Goal: Book appointment/travel/reservation

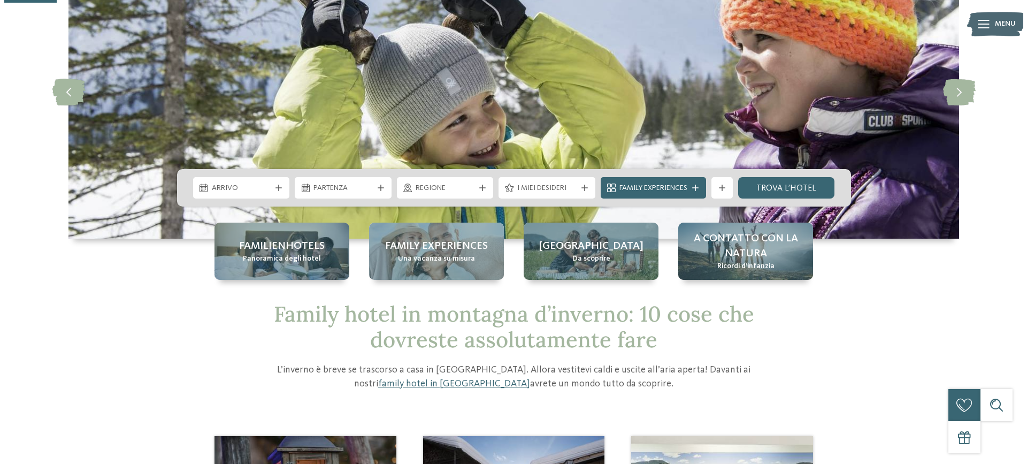
scroll to position [107, 0]
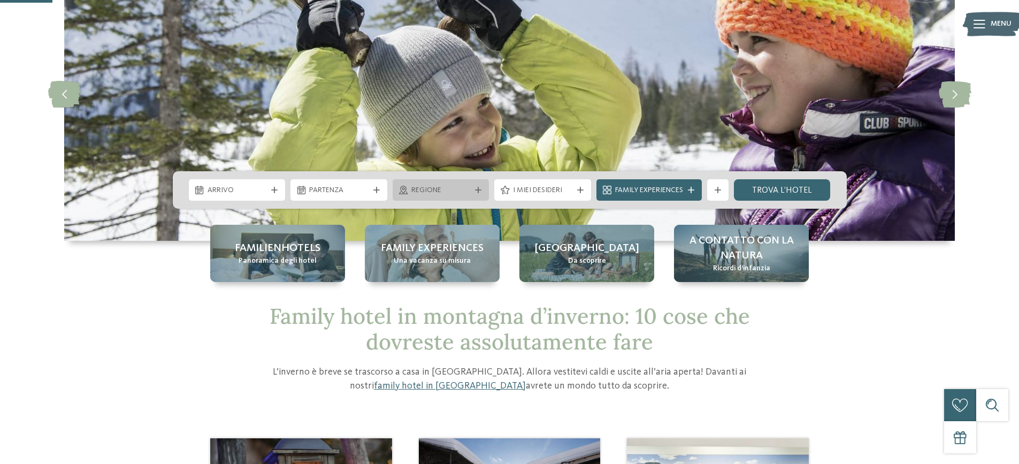
click at [466, 191] on span "Regione" at bounding box center [440, 190] width 59 height 11
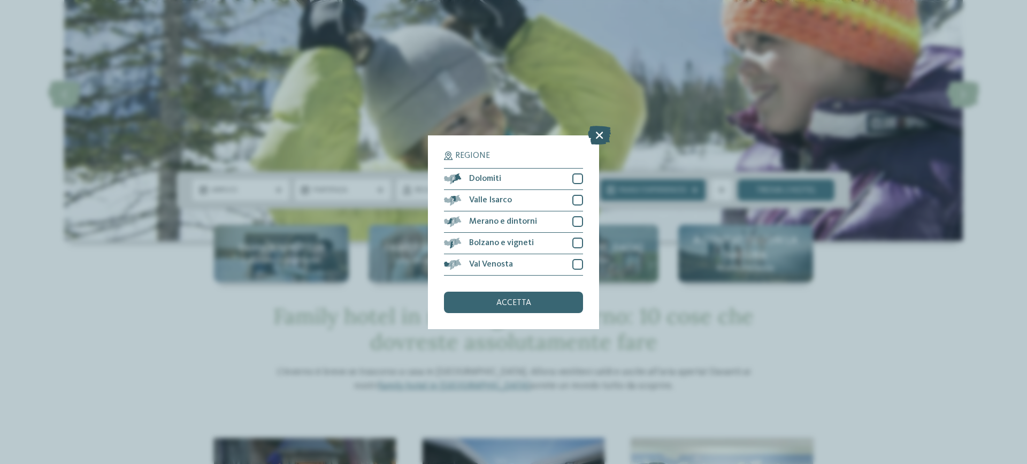
click at [594, 136] on icon at bounding box center [599, 134] width 23 height 19
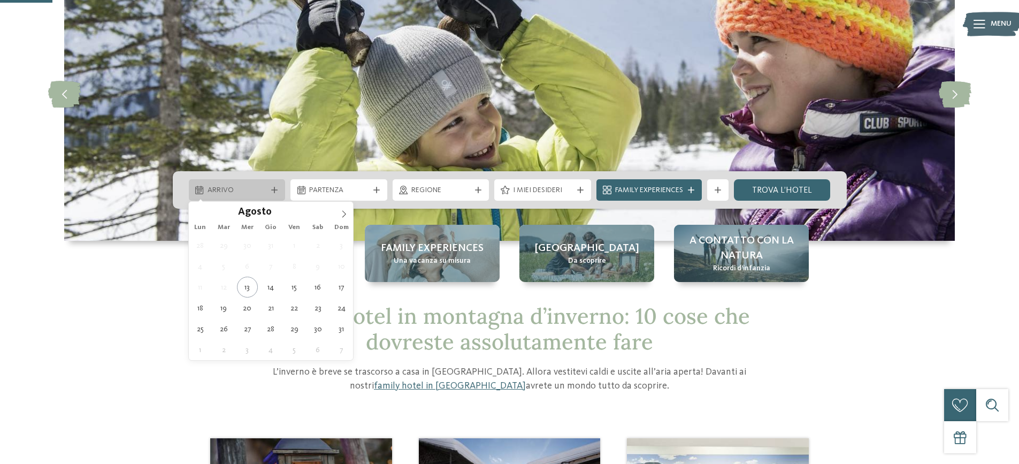
click at [273, 188] on icon at bounding box center [274, 190] width 6 height 6
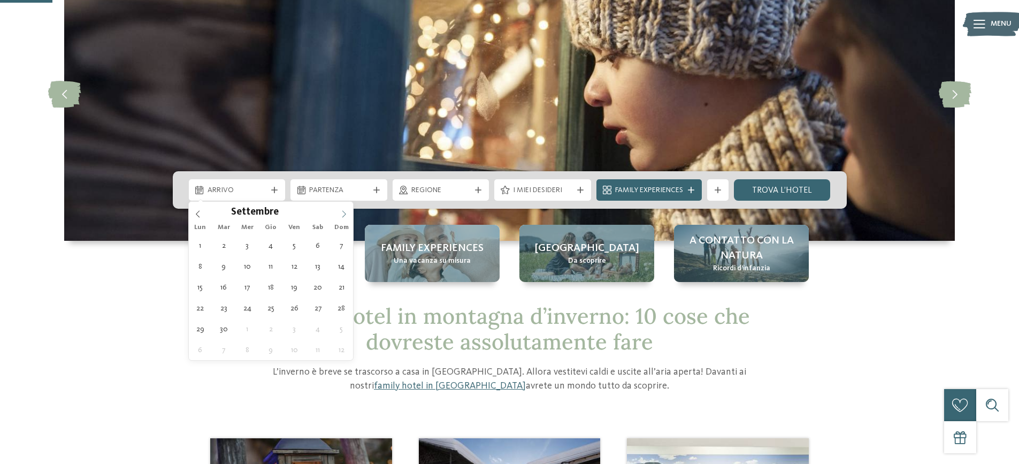
click at [342, 219] on span at bounding box center [344, 211] width 18 height 18
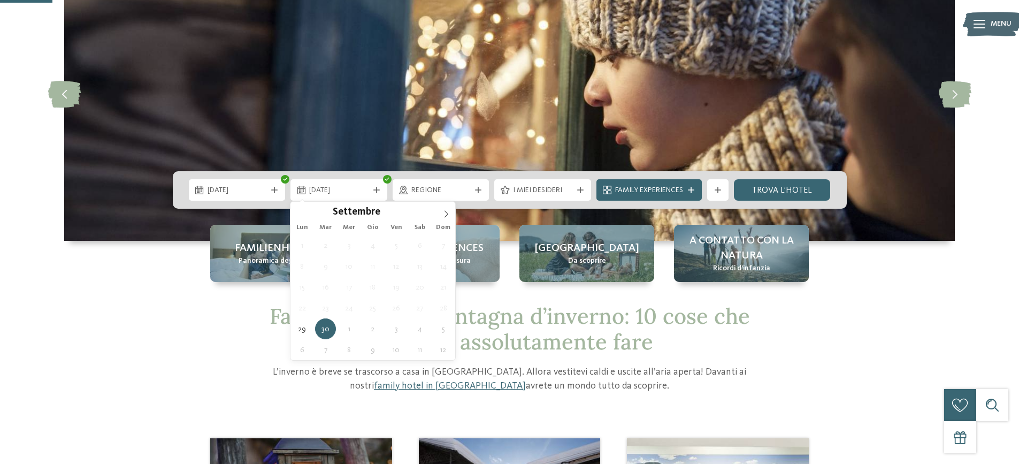
drag, startPoint x: 196, startPoint y: 330, endPoint x: 204, endPoint y: 316, distance: 16.1
click at [271, 187] on icon at bounding box center [274, 190] width 6 height 6
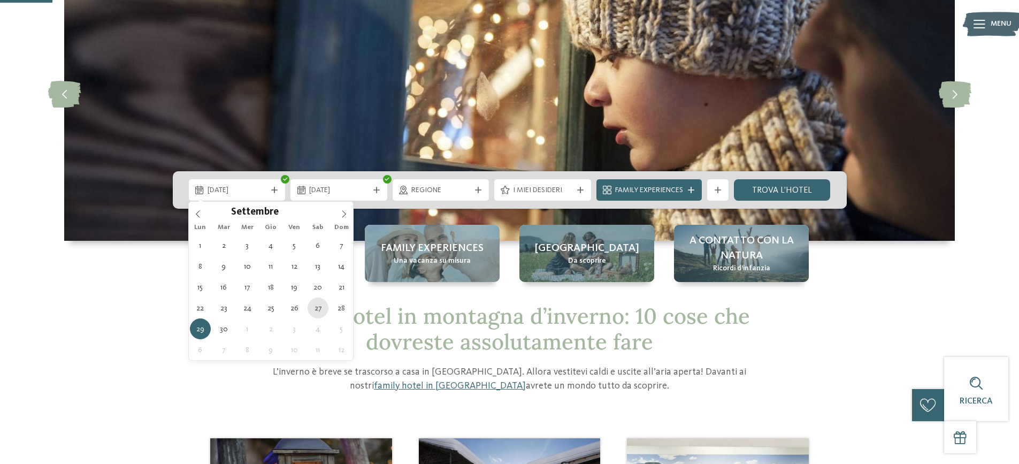
type div "27.09.2025"
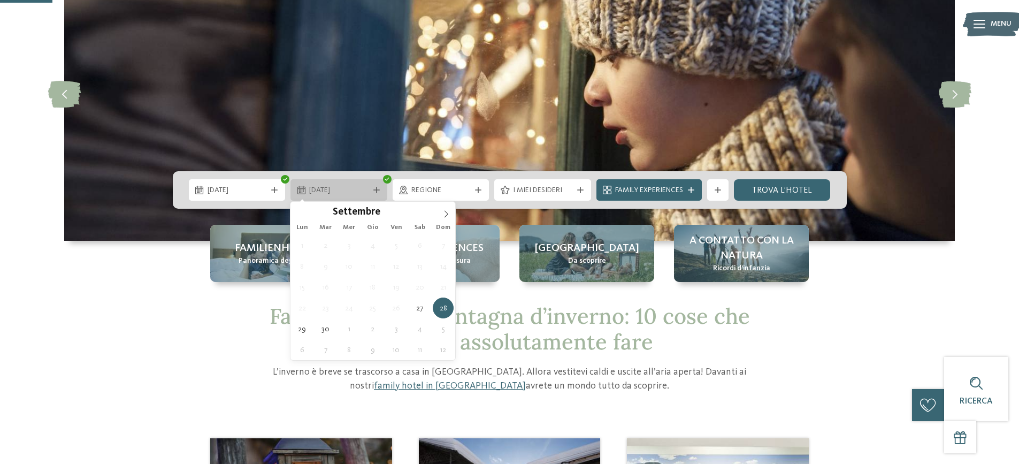
click at [374, 188] on icon at bounding box center [377, 190] width 6 height 6
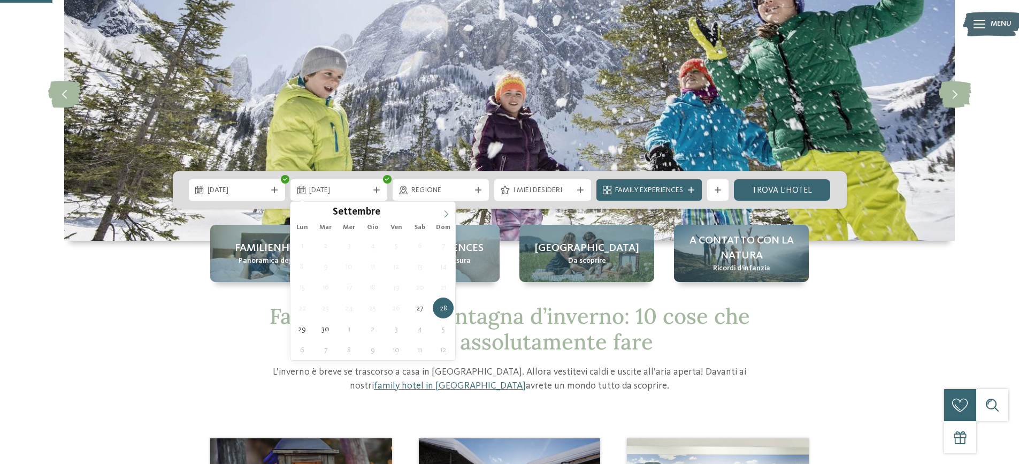
click at [446, 211] on icon at bounding box center [446, 213] width 7 height 7
type div "04.10.2025"
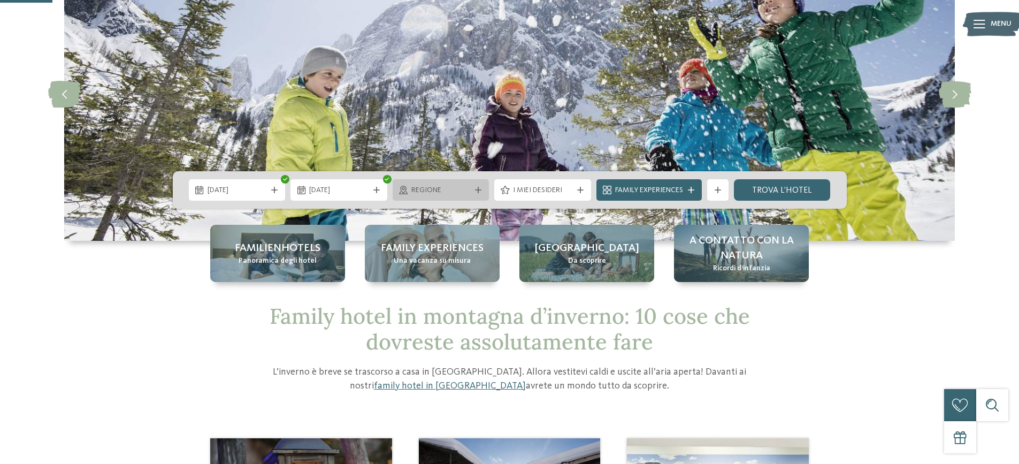
click at [451, 196] on div "Regione" at bounding box center [441, 189] width 97 height 21
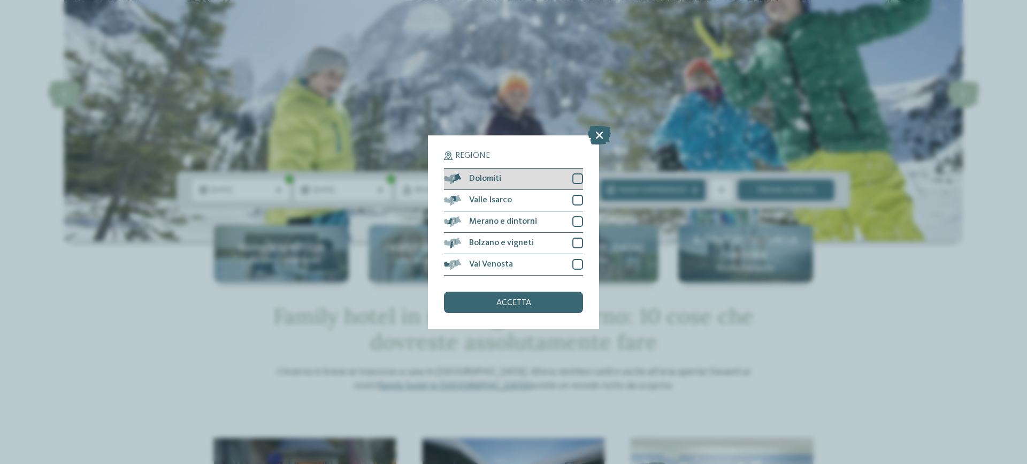
click at [581, 182] on div at bounding box center [578, 178] width 11 height 11
click at [574, 199] on div at bounding box center [578, 200] width 11 height 11
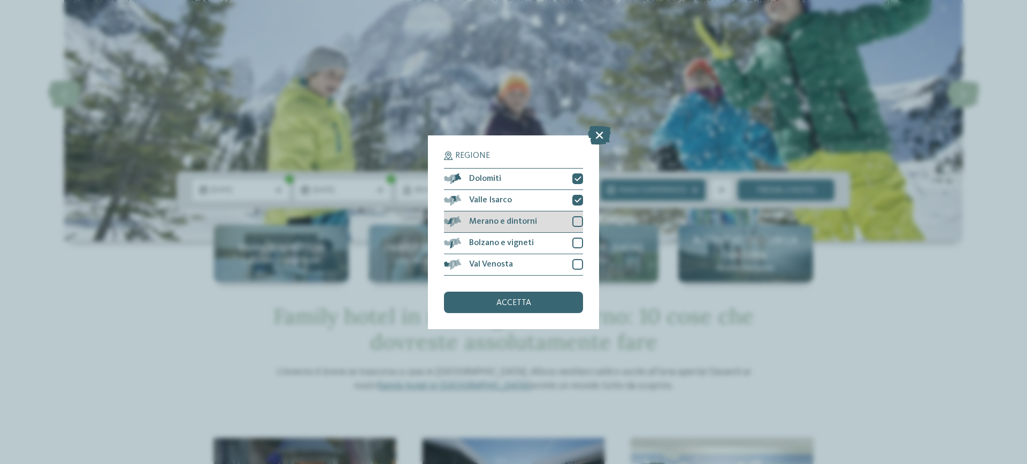
click at [574, 223] on div at bounding box center [578, 221] width 11 height 11
click at [578, 243] on div at bounding box center [578, 243] width 11 height 11
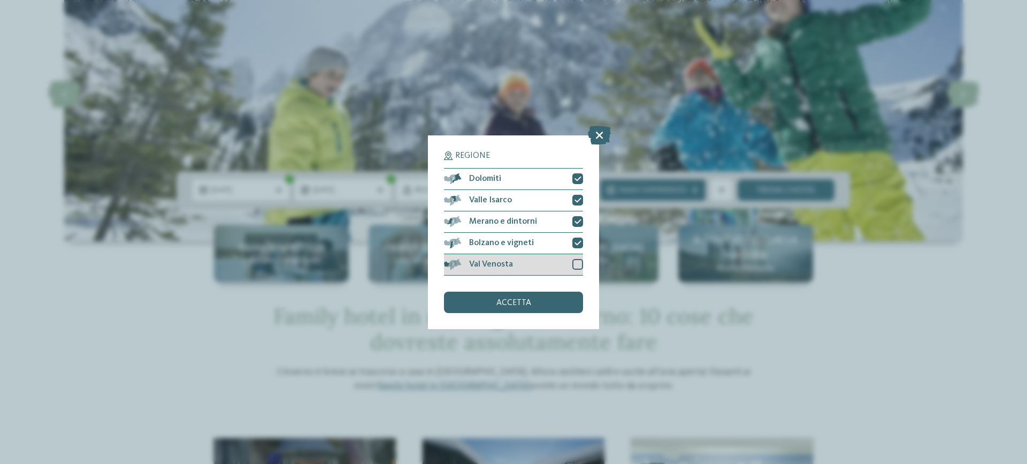
click at [577, 264] on div at bounding box center [578, 264] width 11 height 11
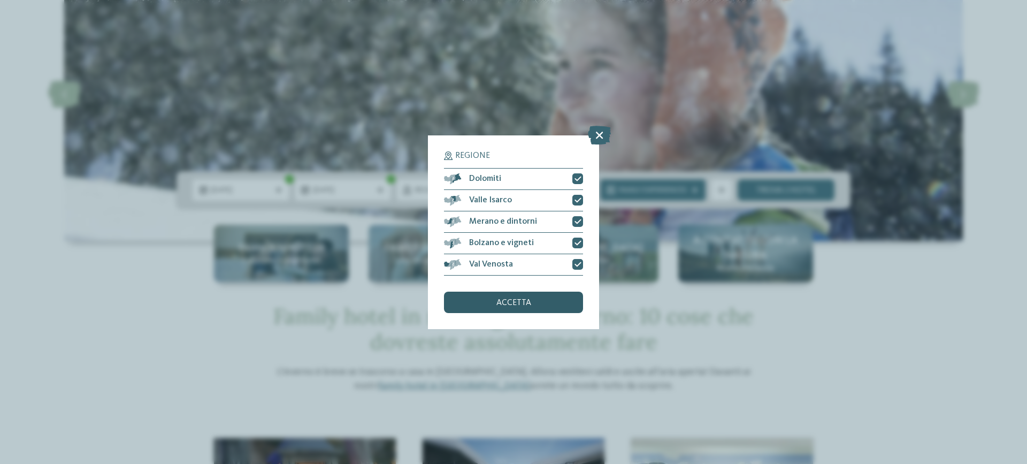
click at [539, 298] on div "accetta" at bounding box center [513, 302] width 139 height 21
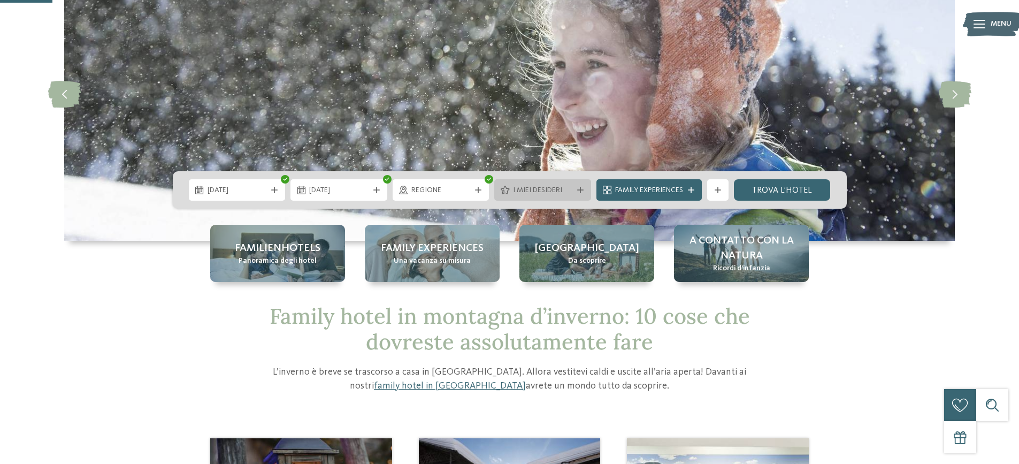
click at [582, 188] on icon at bounding box center [580, 190] width 6 height 6
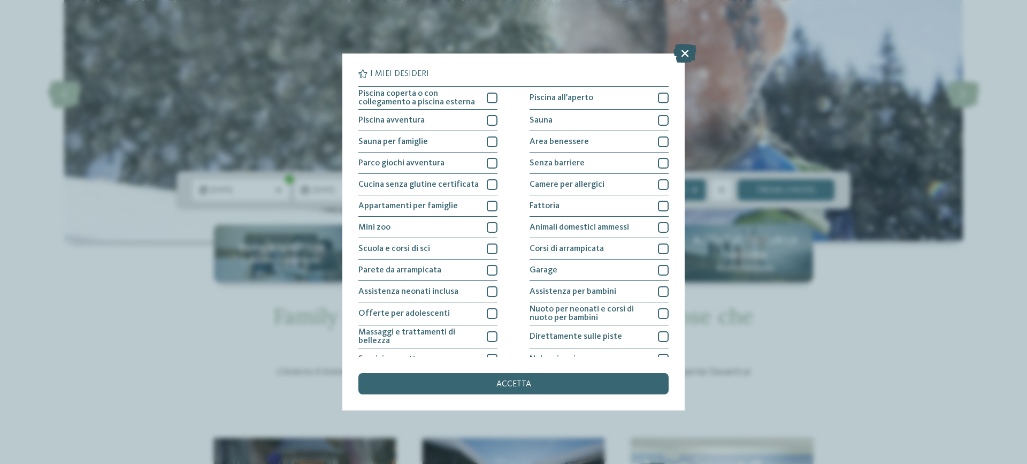
click at [690, 53] on icon at bounding box center [685, 53] width 23 height 19
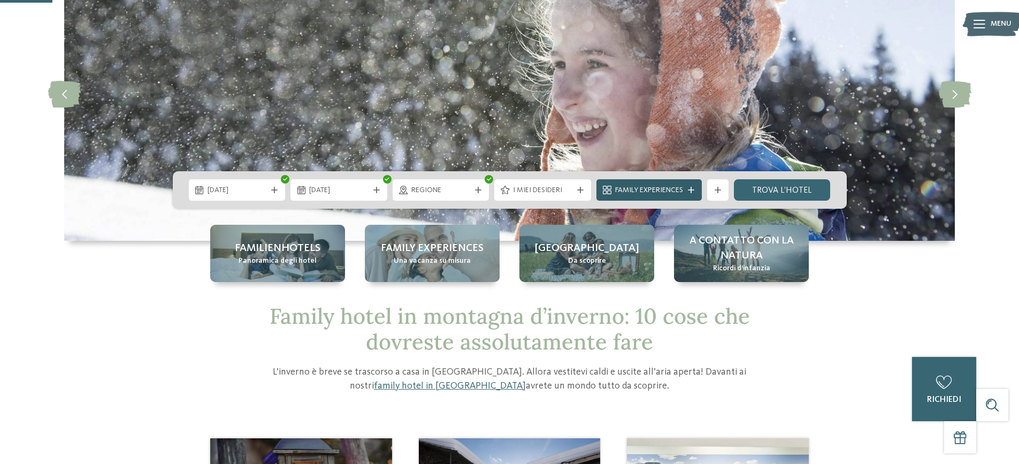
click at [649, 186] on span "Family Experiences" at bounding box center [649, 190] width 68 height 11
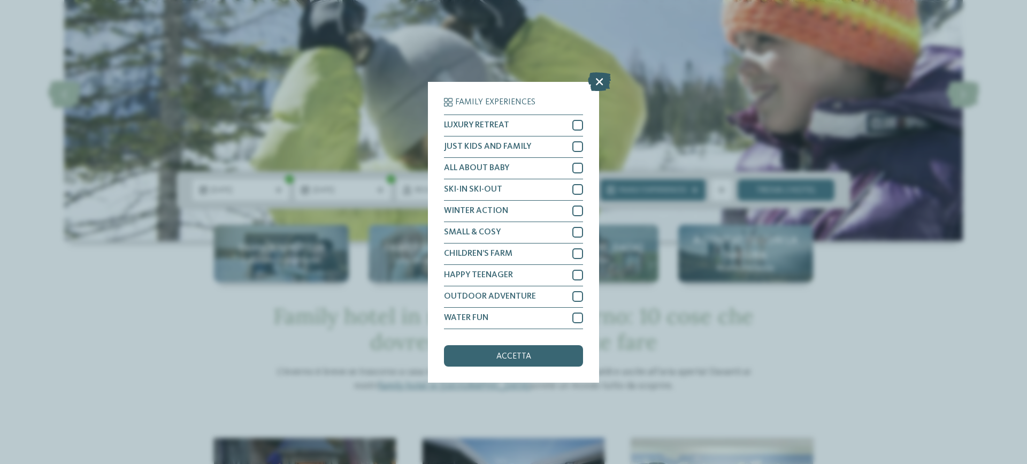
click at [598, 82] on icon at bounding box center [599, 81] width 23 height 19
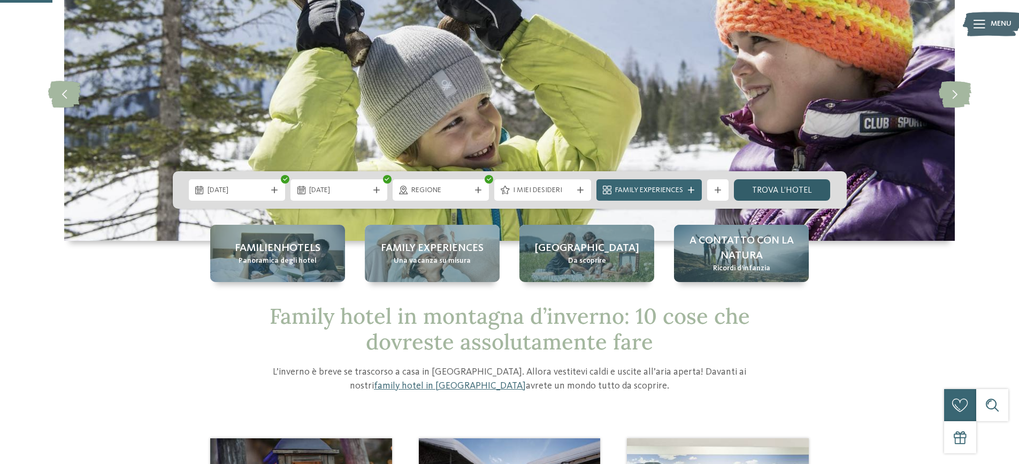
click at [785, 189] on link "trova l’hotel" at bounding box center [782, 189] width 97 height 21
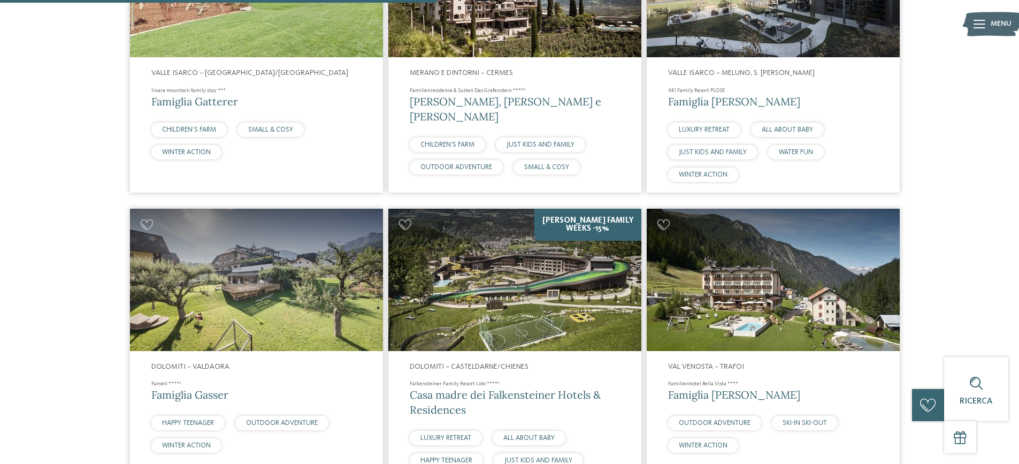
scroll to position [1100, 0]
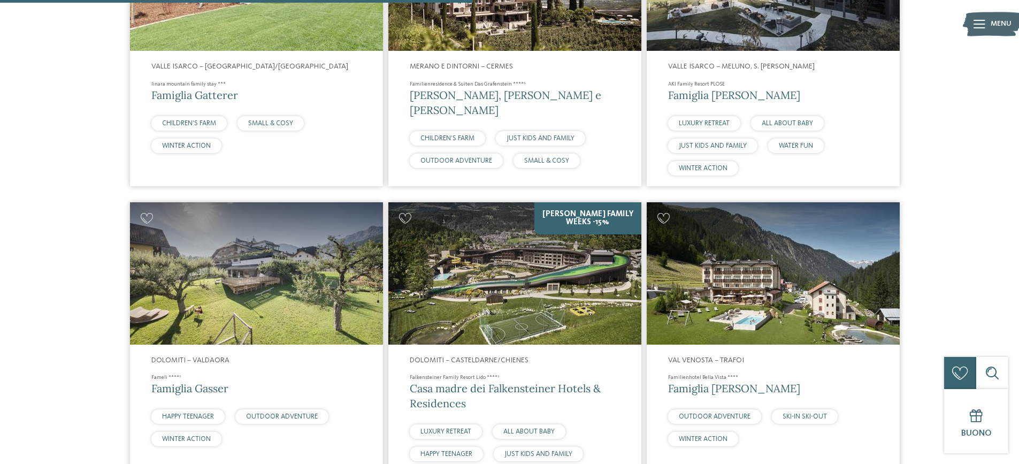
click at [531, 262] on img at bounding box center [514, 273] width 253 height 142
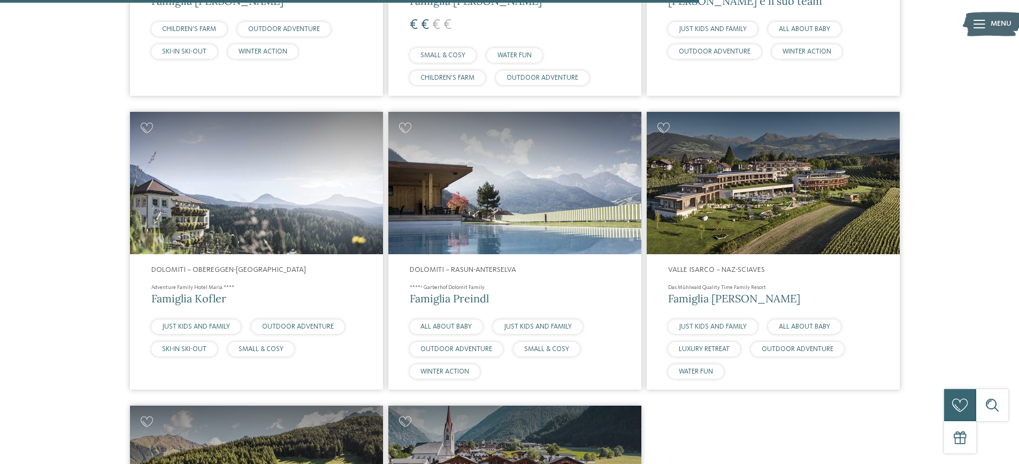
scroll to position [1796, 0]
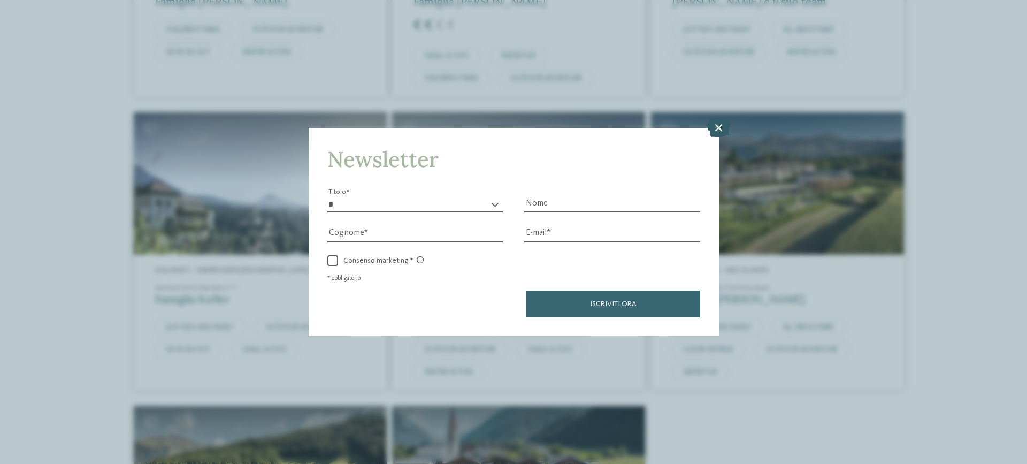
click at [712, 129] on icon at bounding box center [718, 127] width 23 height 19
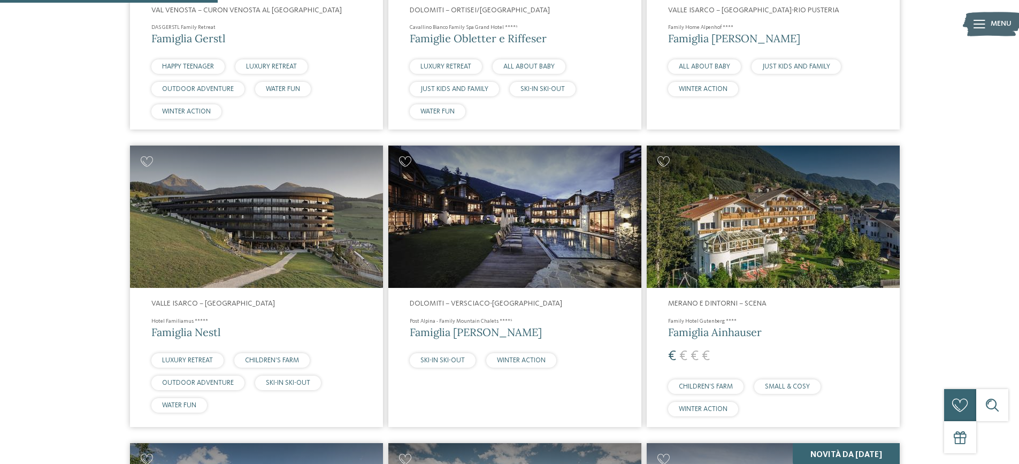
scroll to position [565, 0]
click at [773, 214] on img at bounding box center [773, 217] width 253 height 142
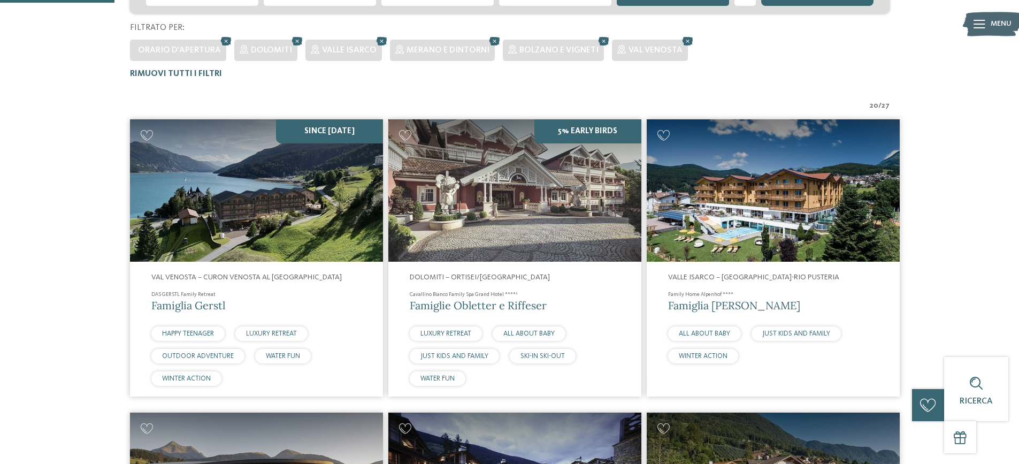
scroll to position [298, 0]
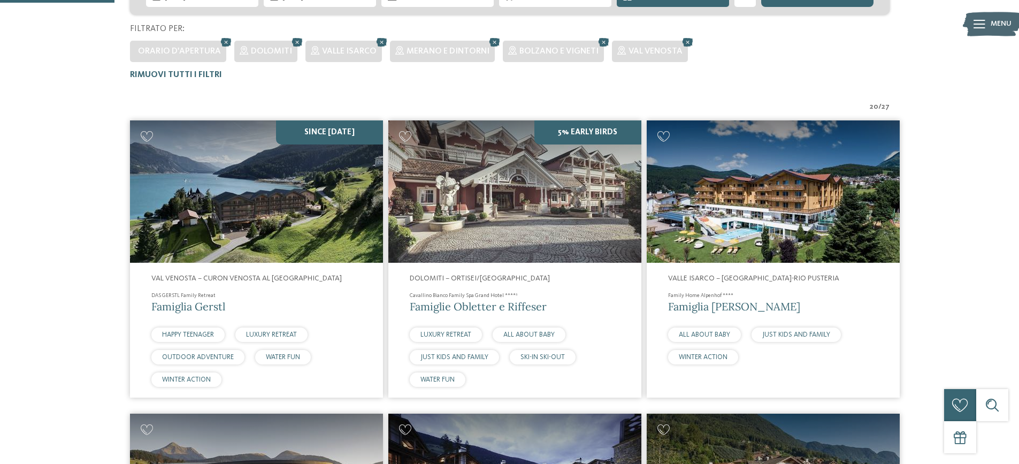
click at [829, 204] on img at bounding box center [773, 191] width 253 height 142
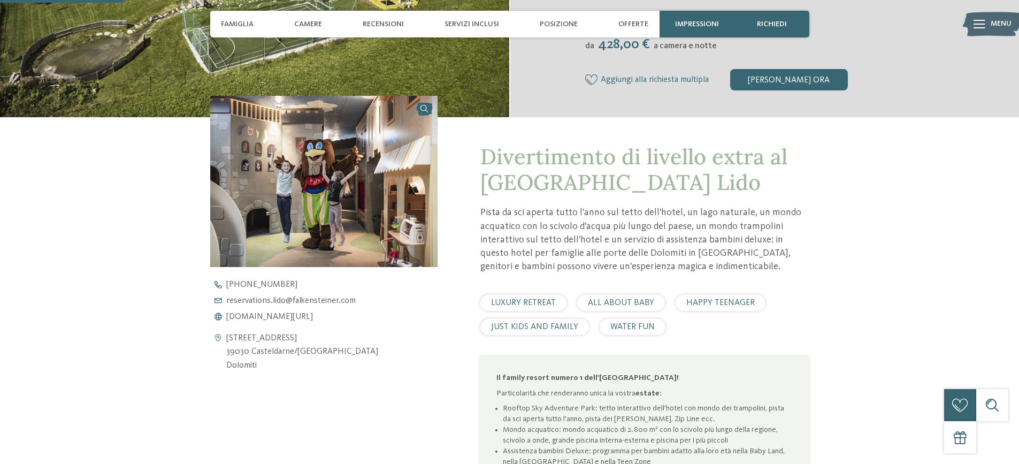
scroll to position [321, 0]
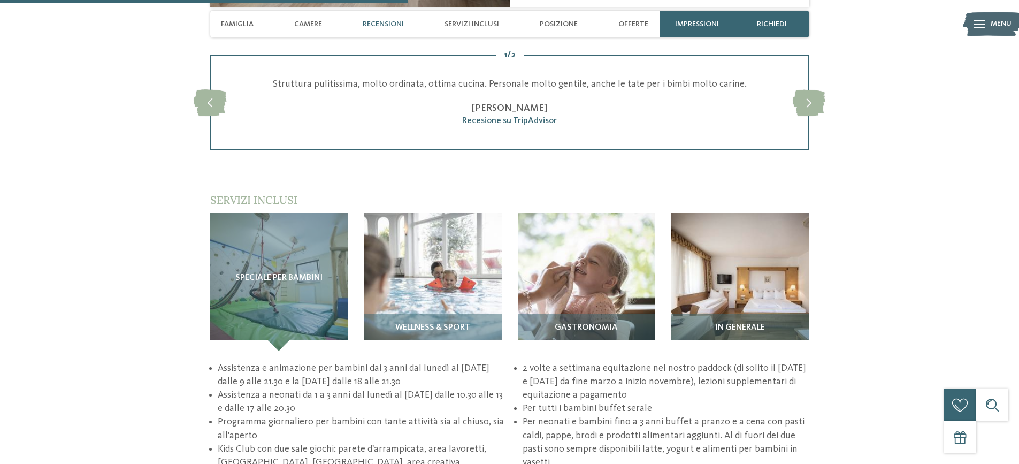
scroll to position [1284, 0]
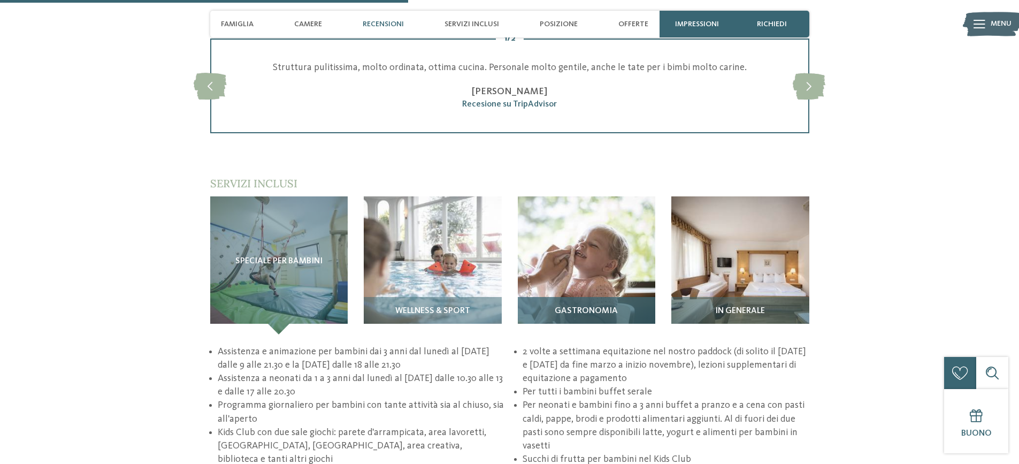
click at [623, 271] on img at bounding box center [587, 265] width 138 height 138
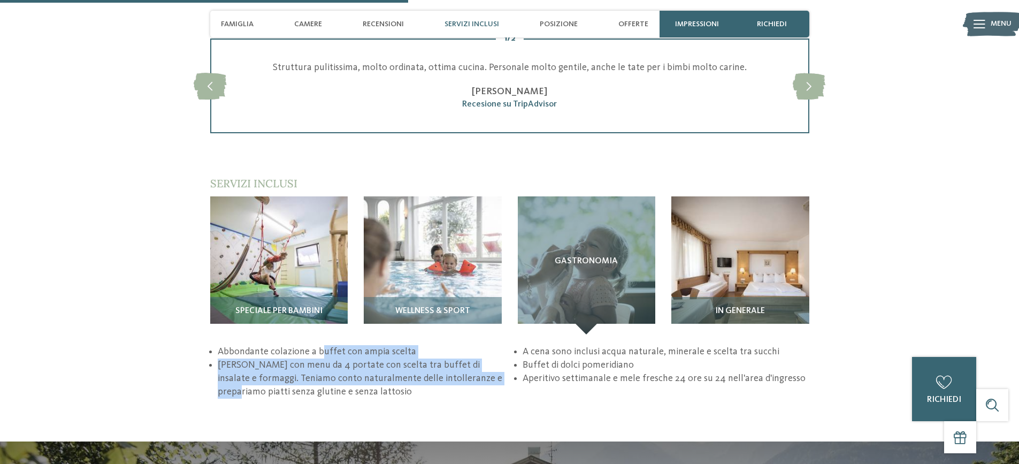
drag, startPoint x: 319, startPoint y: 336, endPoint x: 458, endPoint y: 370, distance: 143.2
click at [471, 369] on ul "Abbondante colazione a buffet con ampia scelta Cena con menu da 4 portate con s…" at bounding box center [509, 372] width 599 height 54
click at [394, 360] on li "Cena con menu da 4 portate con scelta tra buffet di insalate e formaggi. Teniam…" at bounding box center [361, 379] width 286 height 41
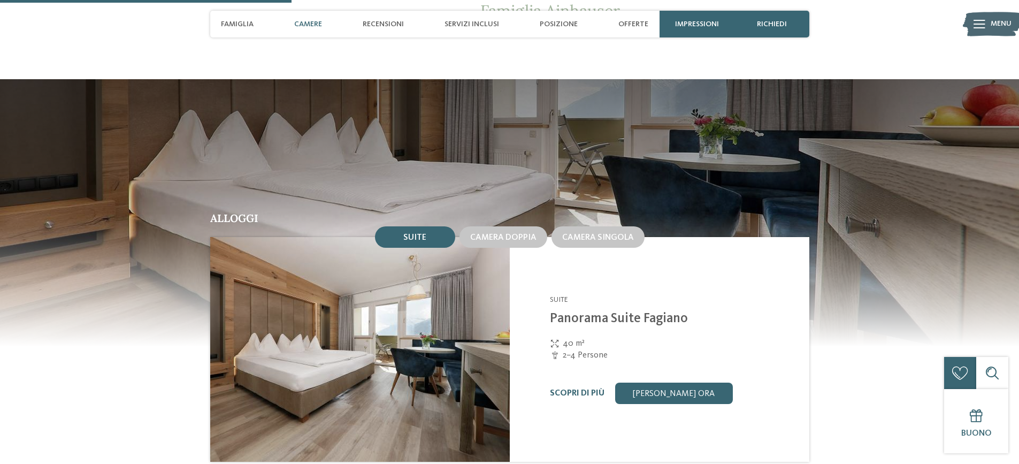
scroll to position [642, 0]
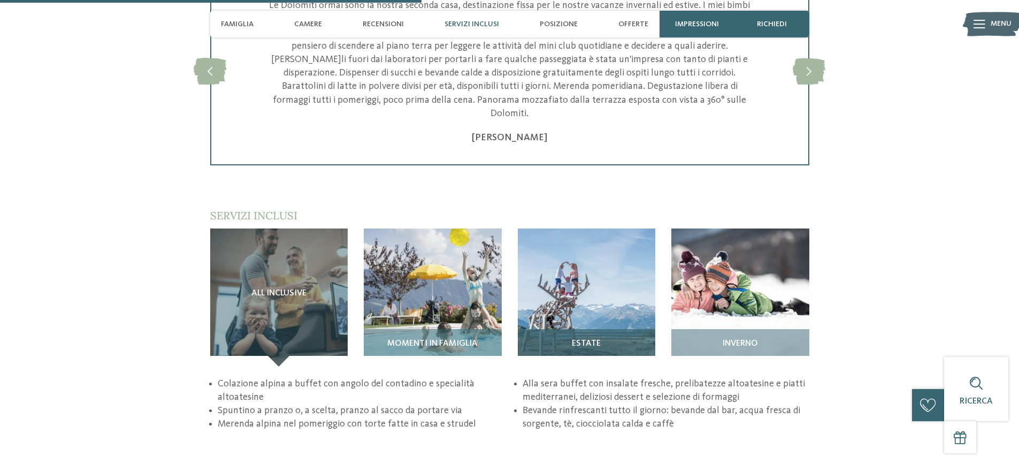
scroll to position [1498, 0]
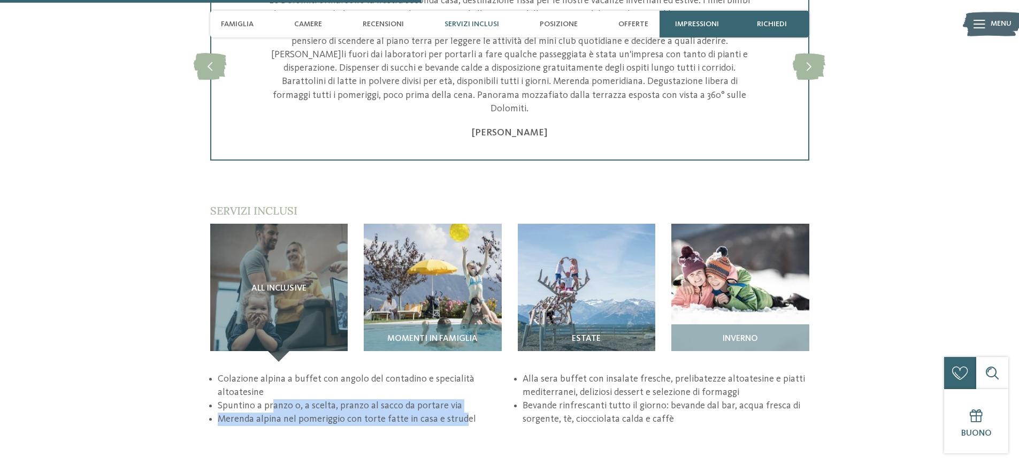
drag, startPoint x: 272, startPoint y: 383, endPoint x: 460, endPoint y: 402, distance: 188.3
click at [460, 402] on div "torna alla panoramica degli alberghi Famiglia [PERSON_NAME]" at bounding box center [509, 292] width 1019 height 3475
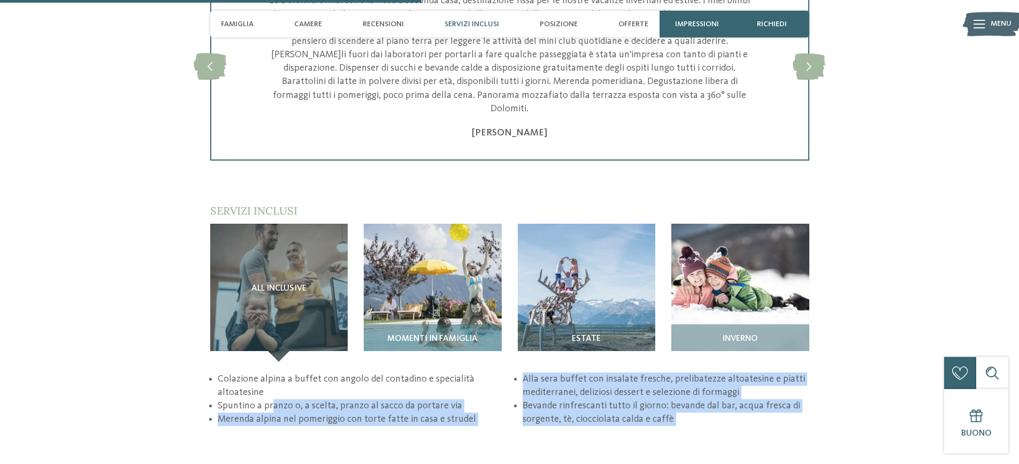
click at [537, 372] on li "Alla sera buffet con insalate fresche, prelibatezze altoatesine e piatti medite…" at bounding box center [666, 385] width 286 height 27
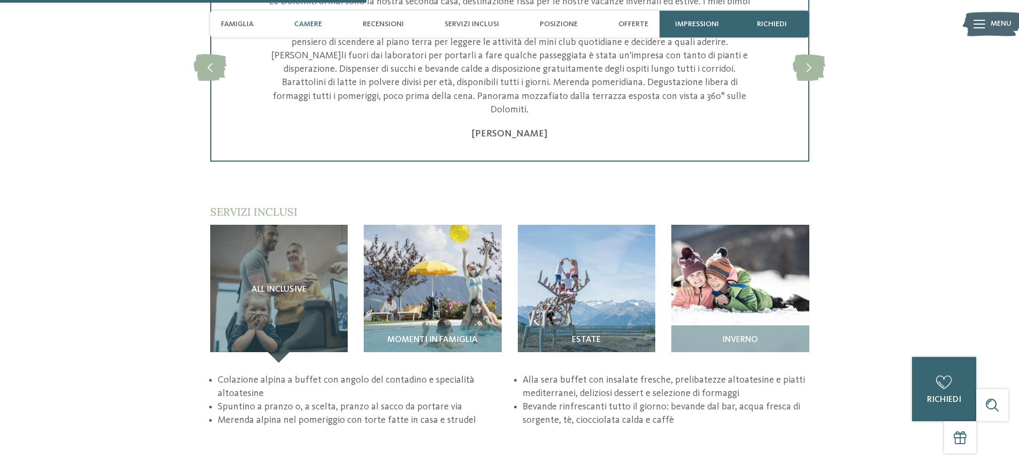
scroll to position [1284, 0]
